Goal: Task Accomplishment & Management: Manage account settings

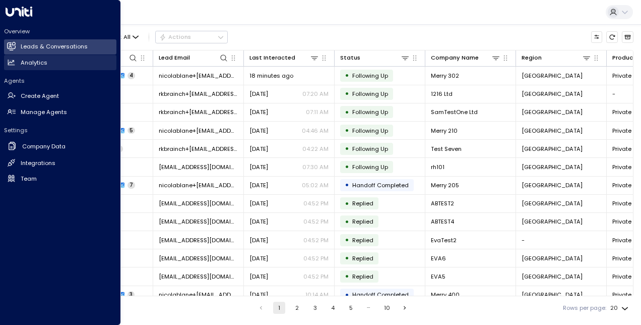
click at [39, 61] on h2 "Analytics" at bounding box center [34, 62] width 27 height 9
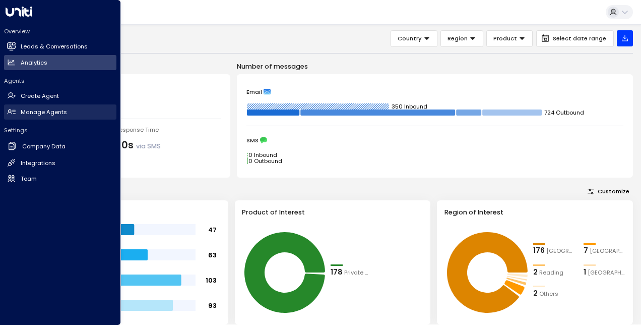
click at [75, 111] on link "Manage Agents Manage Agents" at bounding box center [60, 111] width 112 height 15
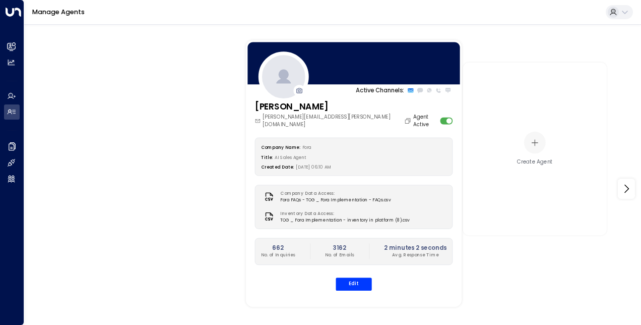
click at [411, 258] on div "Company Name: Fora Title: AI Sales Agent Created Date: 07/01/2025, 06:10 AM Com…" at bounding box center [354, 214] width 198 height 153
click at [423, 252] on p "Avg. Response Time" at bounding box center [415, 255] width 63 height 7
click at [404, 238] on div "662 No. of Inquiries 3162 No. of Emails 2 minutes 2 seconds Avg. Response Time" at bounding box center [354, 251] width 198 height 27
click at [352, 277] on button "Edit" at bounding box center [354, 283] width 36 height 13
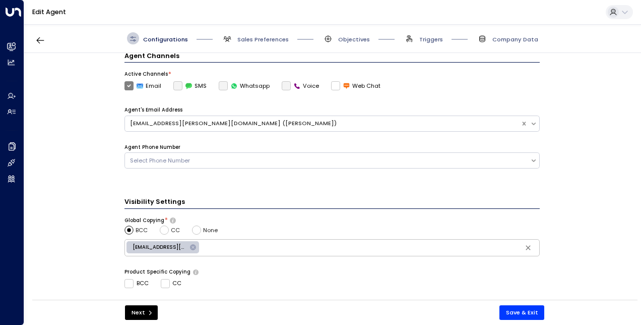
scroll to position [329, 0]
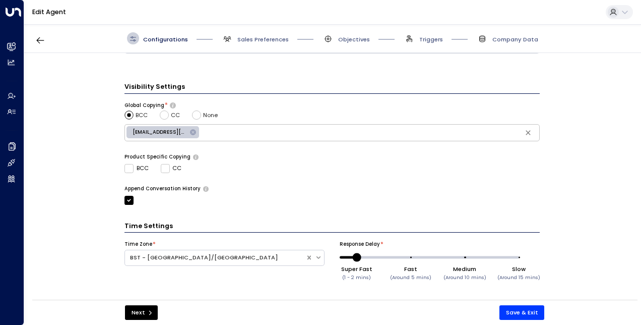
click at [81, 183] on div "**********" at bounding box center [332, 179] width 616 height 252
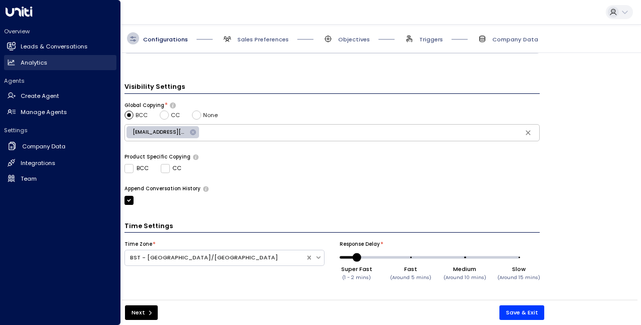
click at [19, 64] on link "Analytics Analytics" at bounding box center [60, 62] width 112 height 15
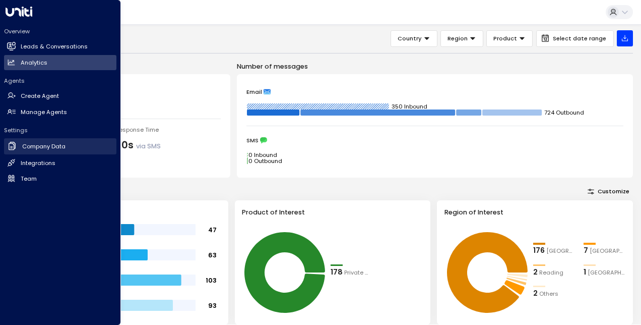
click at [83, 143] on link "Company Data Company Data" at bounding box center [60, 146] width 112 height 17
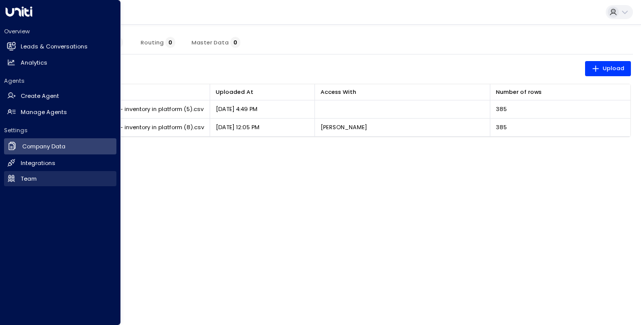
click at [79, 177] on link "Team Team" at bounding box center [60, 178] width 112 height 15
